Goal: Obtain resource: Download file/media

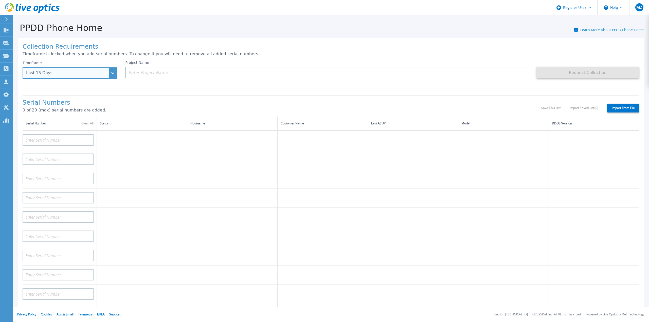
click at [67, 69] on div "Last 15 Days" at bounding box center [70, 72] width 95 height 11
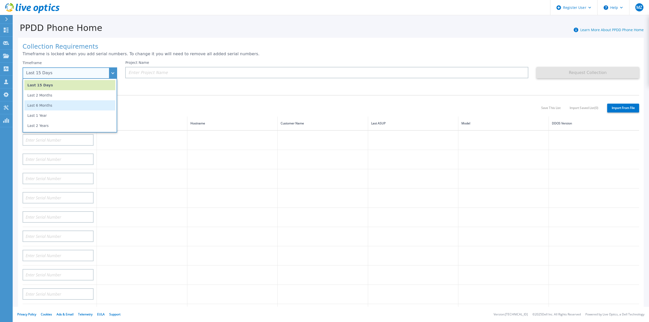
click at [66, 105] on li "Last 6 Months" at bounding box center [69, 105] width 91 height 10
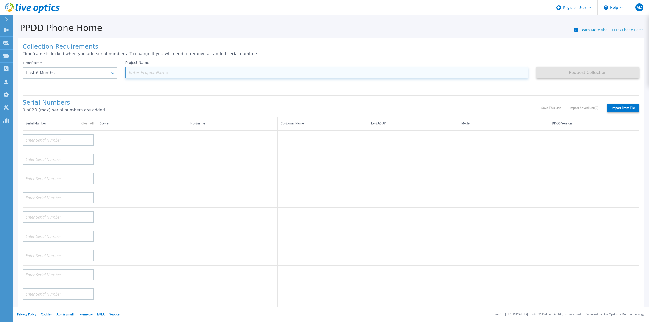
click at [143, 73] on input at bounding box center [326, 72] width 403 height 11
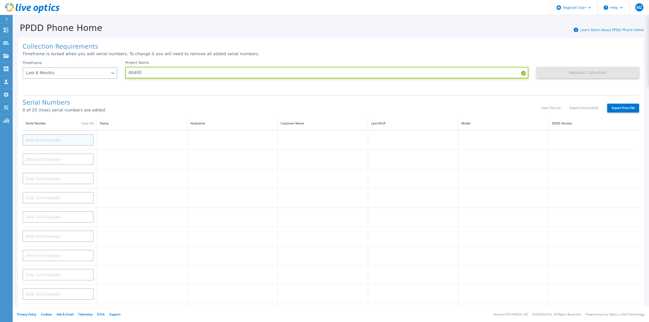
type input "AS400"
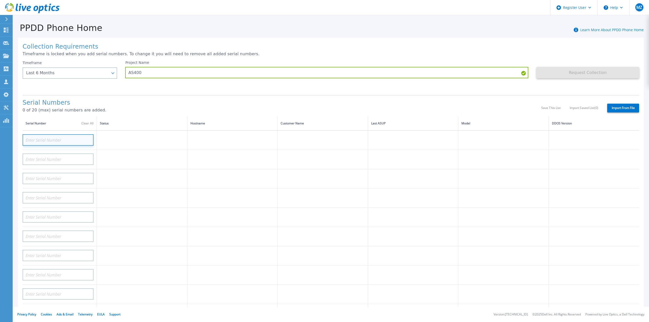
click at [71, 136] on input at bounding box center [58, 139] width 71 height 11
paste input "CRK00241711060"
type input "CRK00241711060"
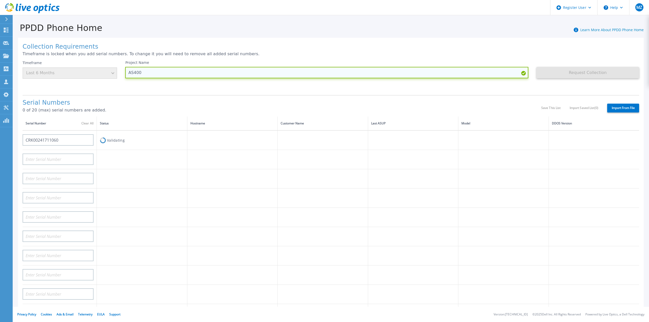
click at [506, 72] on input "AS400" at bounding box center [326, 72] width 403 height 11
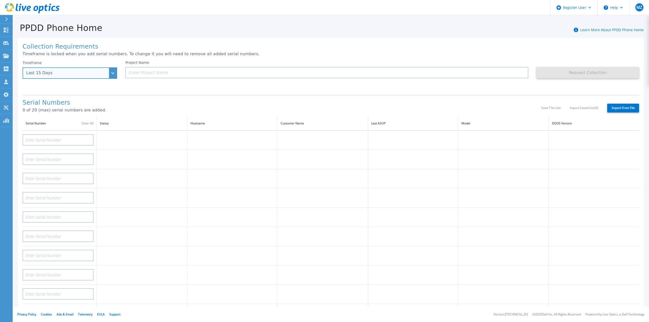
click at [79, 71] on div "Last 15 Days" at bounding box center [70, 72] width 95 height 11
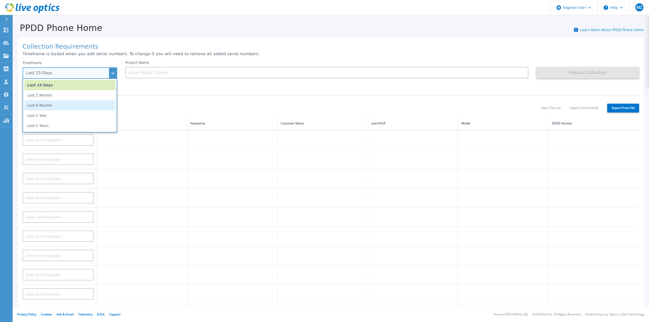
click at [79, 104] on li "Last 6 Months" at bounding box center [69, 105] width 91 height 10
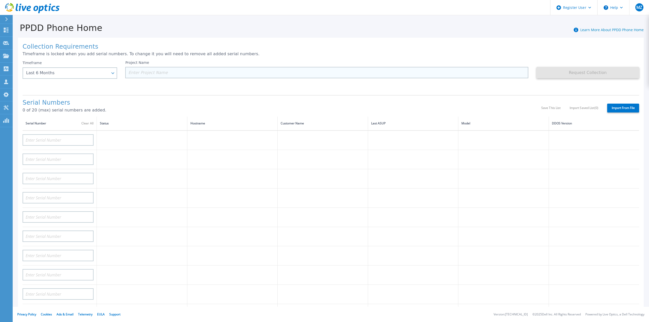
click at [146, 71] on input at bounding box center [326, 72] width 403 height 11
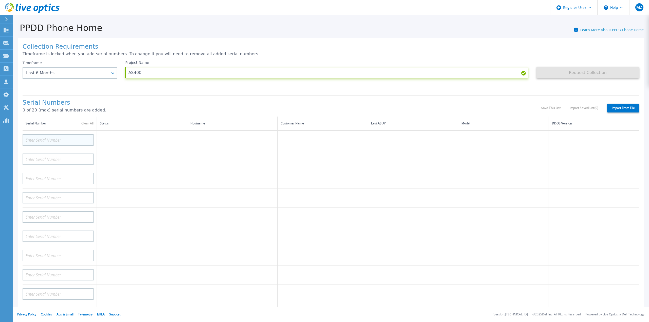
type input "AS400"
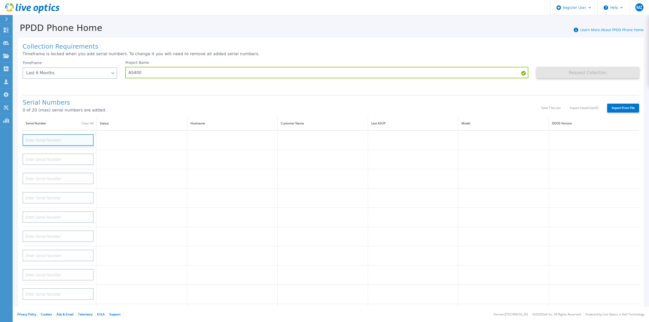
click at [67, 134] on input at bounding box center [58, 139] width 71 height 11
paste input "CRK00241711060"
type input "CRK00241711060"
click at [165, 112] on div "Serial Numbers 0 of 20 (max) serial numbers are added." at bounding box center [282, 107] width 519 height 17
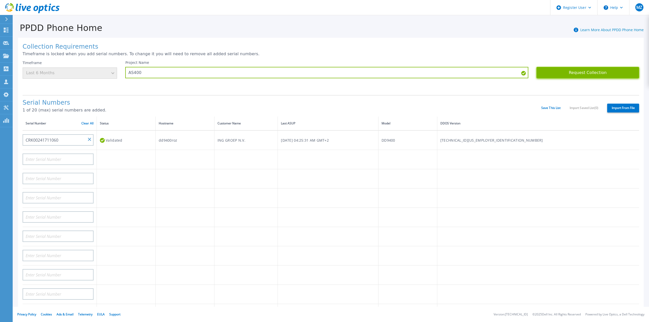
click at [572, 73] on button "Request Collection" at bounding box center [587, 72] width 103 height 11
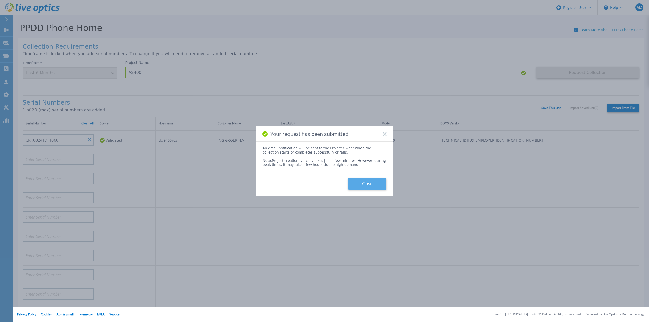
click at [366, 187] on button "Close" at bounding box center [367, 183] width 38 height 11
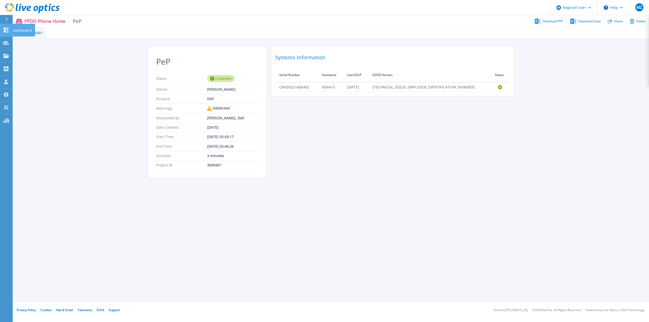
click at [4, 29] on icon at bounding box center [6, 30] width 6 height 5
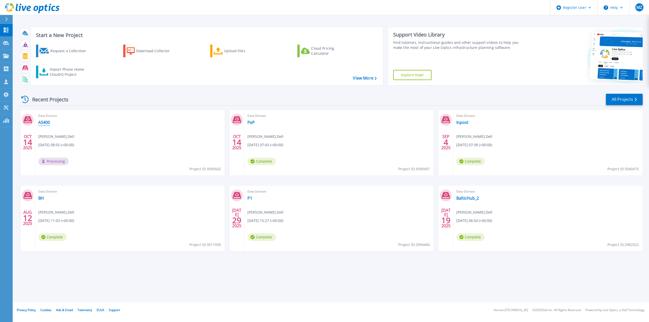
click at [44, 121] on link "AS400" at bounding box center [44, 122] width 12 height 5
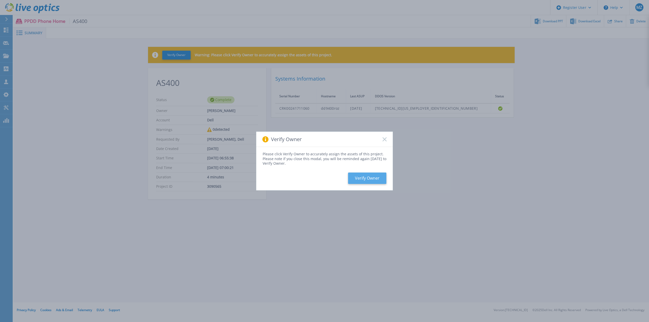
click at [375, 178] on button "Verify Owner" at bounding box center [367, 178] width 38 height 11
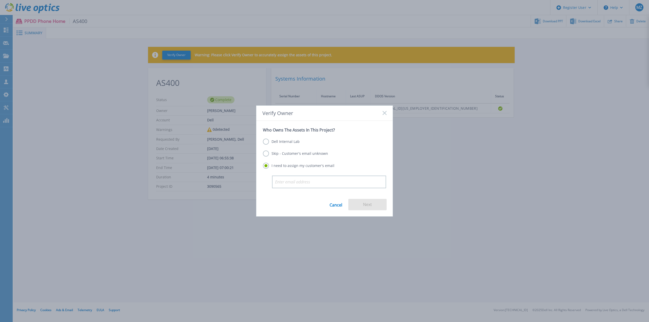
click at [286, 142] on label "Dell Internal Lab" at bounding box center [281, 142] width 37 height 6
click at [0, 0] on input "Dell Internal Lab" at bounding box center [0, 0] width 0 height 0
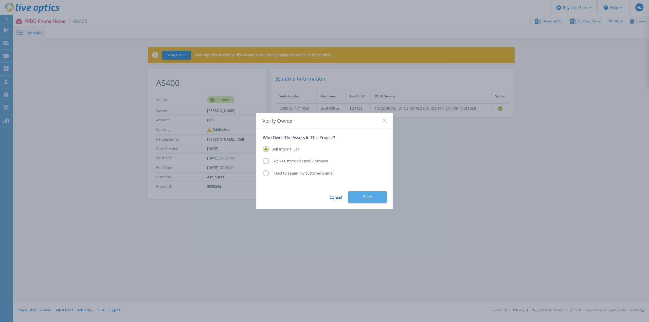
click at [362, 195] on button "Save" at bounding box center [367, 196] width 38 height 11
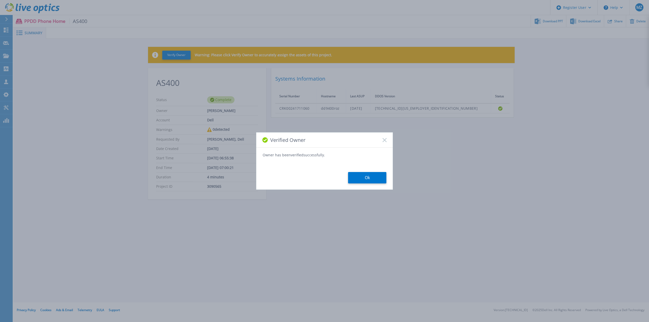
click at [359, 178] on button "Ok" at bounding box center [367, 177] width 38 height 11
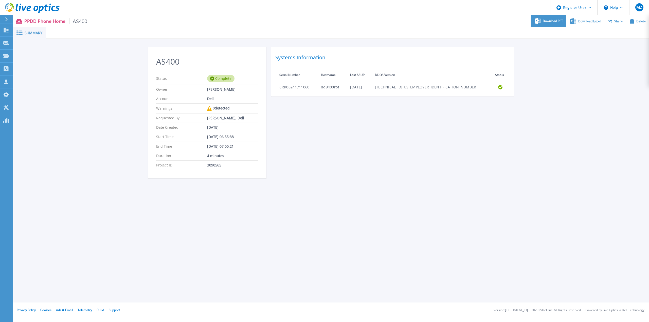
click at [554, 21] on span "Download PPT" at bounding box center [553, 21] width 20 height 3
